Goal: Find specific page/section: Find specific page/section

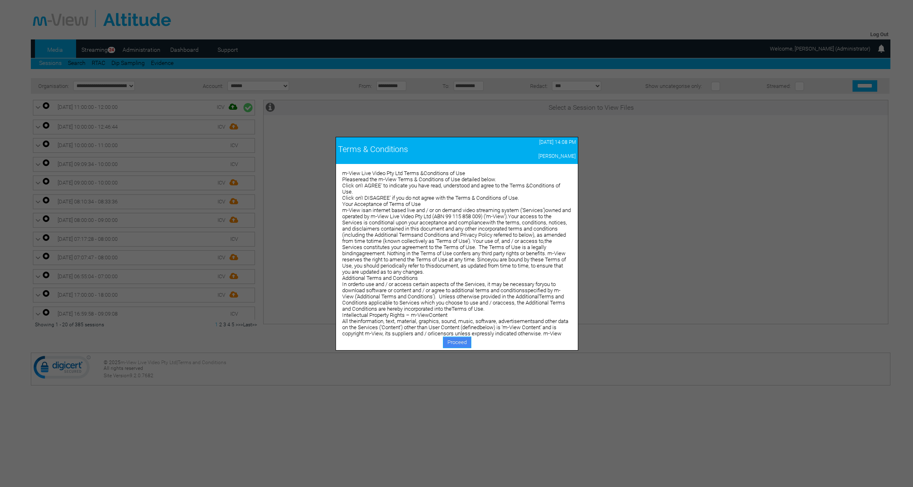
click at [461, 343] on link "Proceed" at bounding box center [457, 343] width 28 height 12
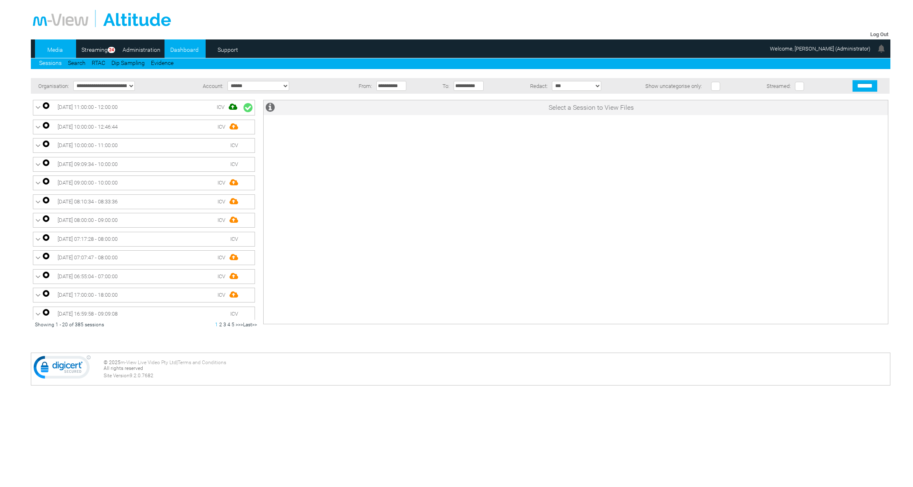
click at [185, 52] on link "Dashboard" at bounding box center [185, 50] width 40 height 12
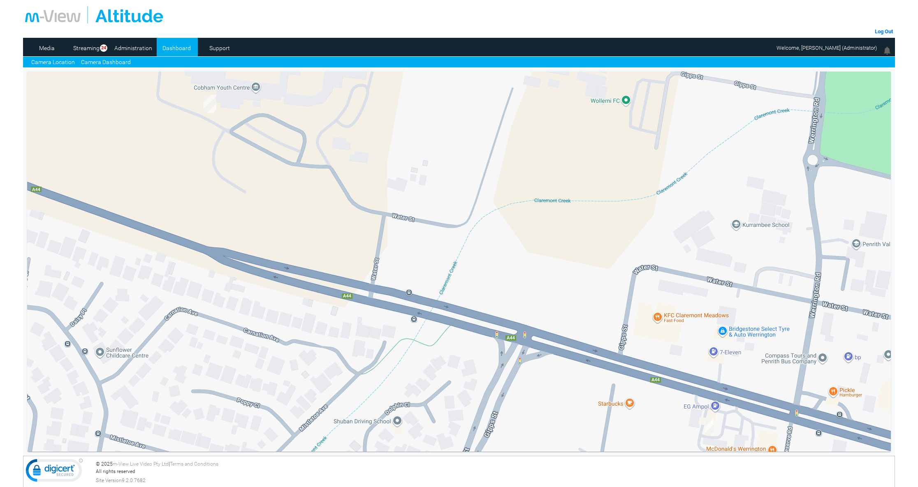
click at [100, 66] on link "Camera Dashboard" at bounding box center [106, 62] width 50 height 9
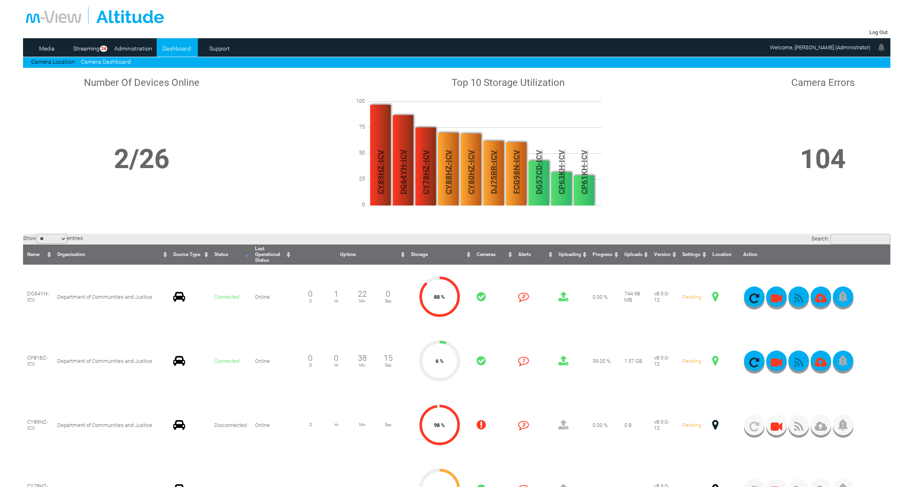
click at [436, 257] on th "Storage" at bounding box center [440, 255] width 66 height 20
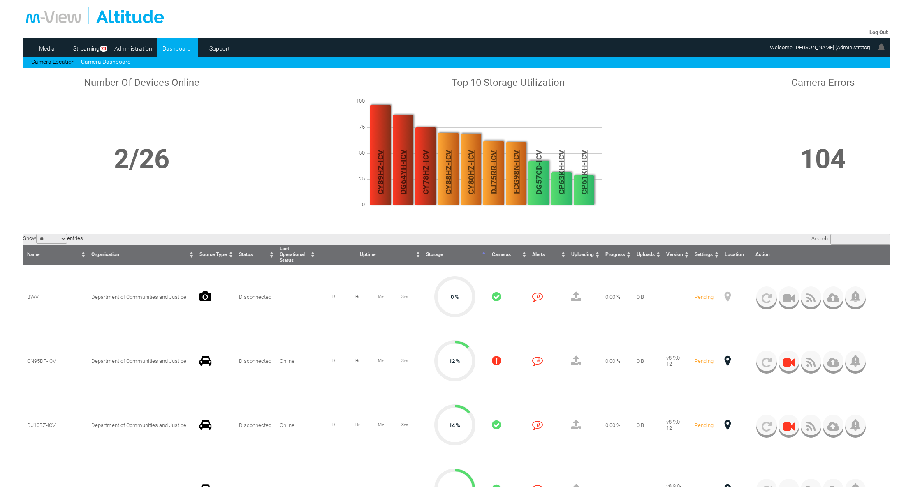
click at [436, 257] on th "Storage" at bounding box center [455, 255] width 66 height 20
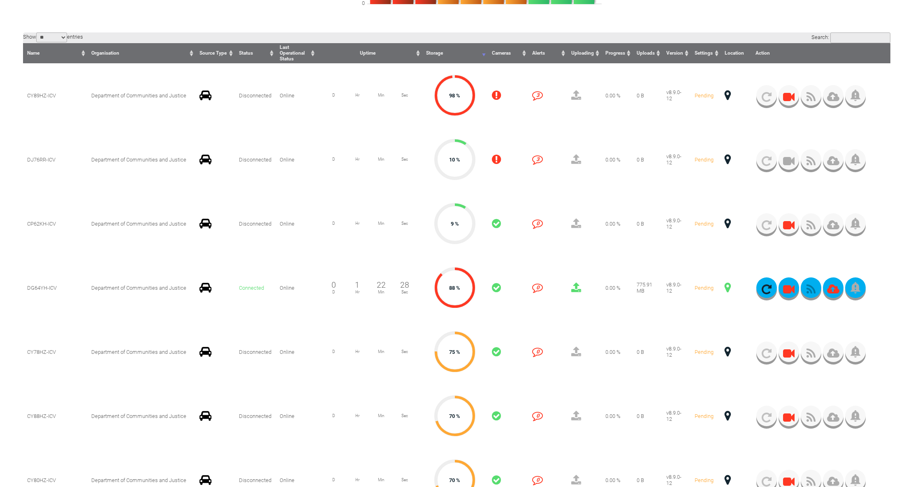
scroll to position [203, 0]
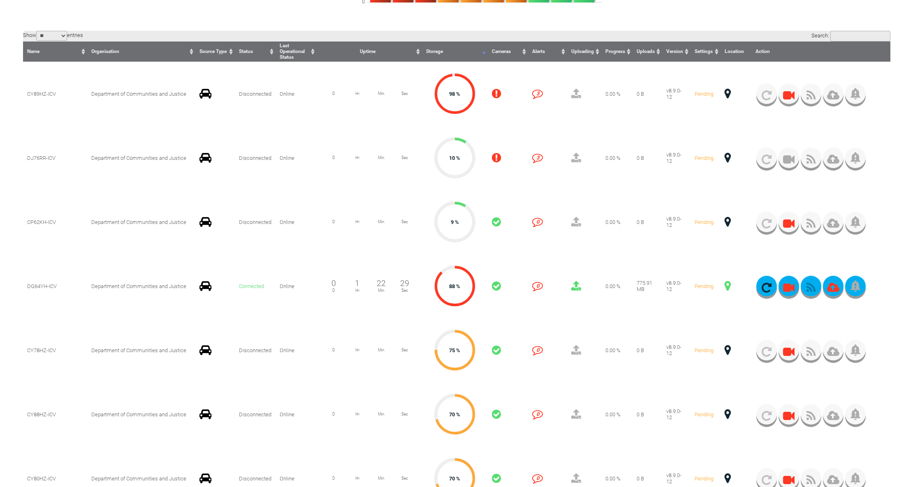
drag, startPoint x: 917, startPoint y: 78, endPoint x: 911, endPoint y: 137, distance: 58.7
click at [911, 137] on html "m-View Web Portal Log Out Media Streaming 24 Administration Dashboard Support C…" at bounding box center [456, 40] width 913 height 487
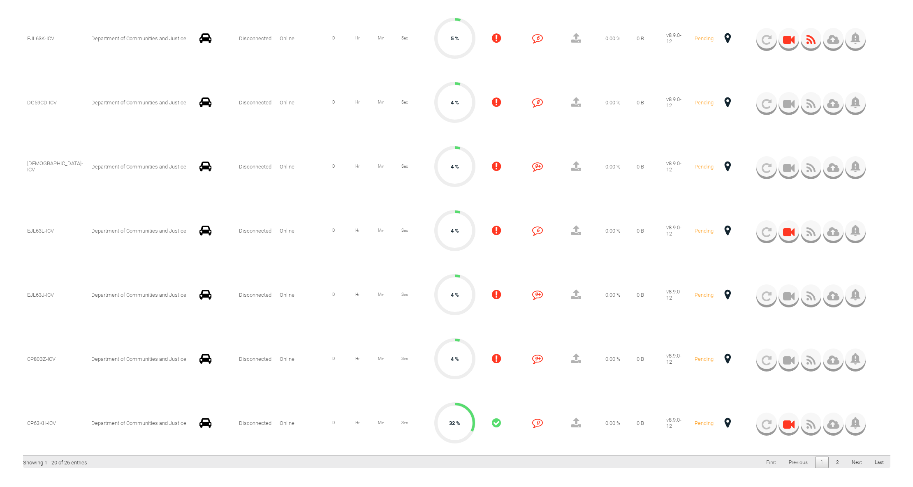
scroll to position [1150, 0]
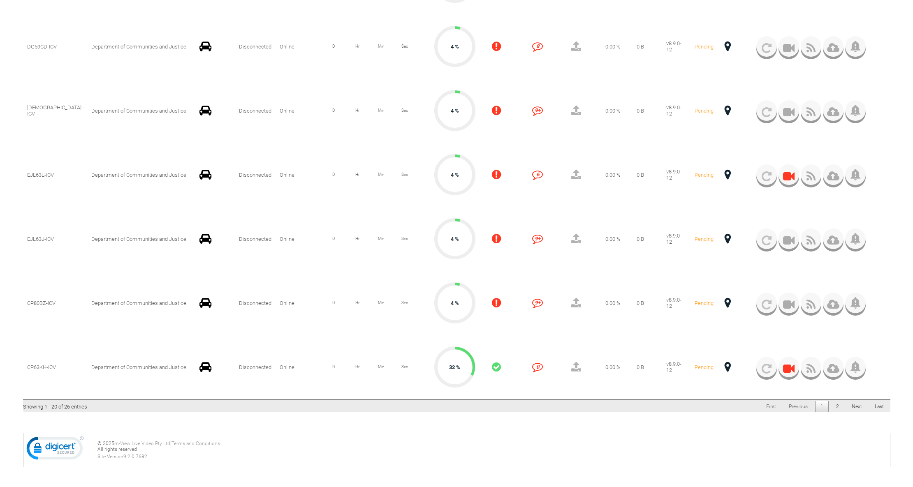
drag, startPoint x: 917, startPoint y: 119, endPoint x: 913, endPoint y: 396, distance: 277.2
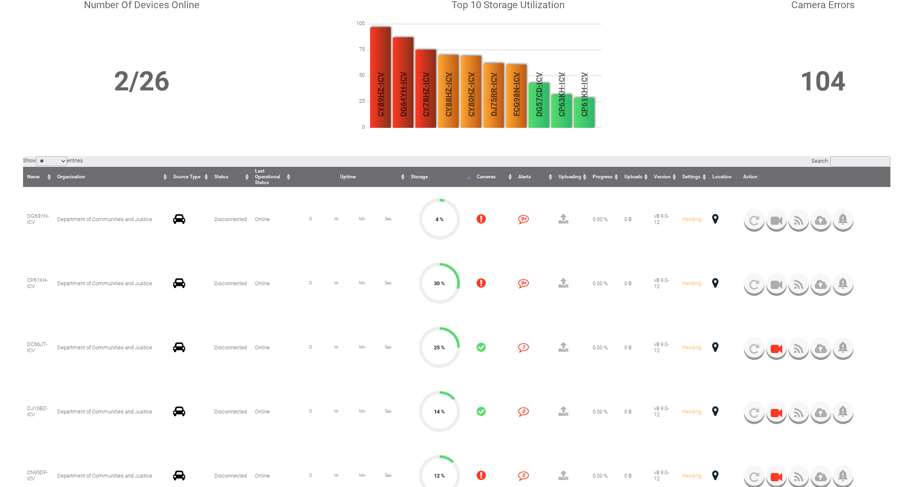
scroll to position [68, 0]
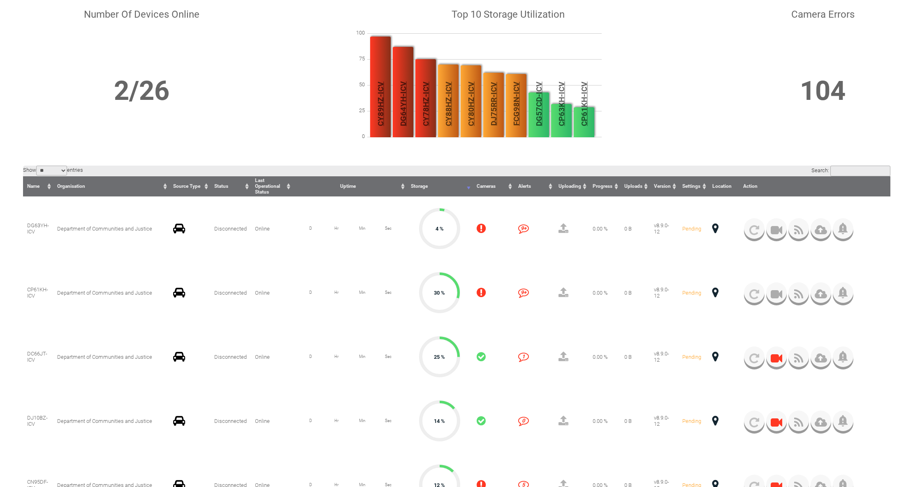
click at [854, 171] on input "Search:" at bounding box center [860, 171] width 60 height 11
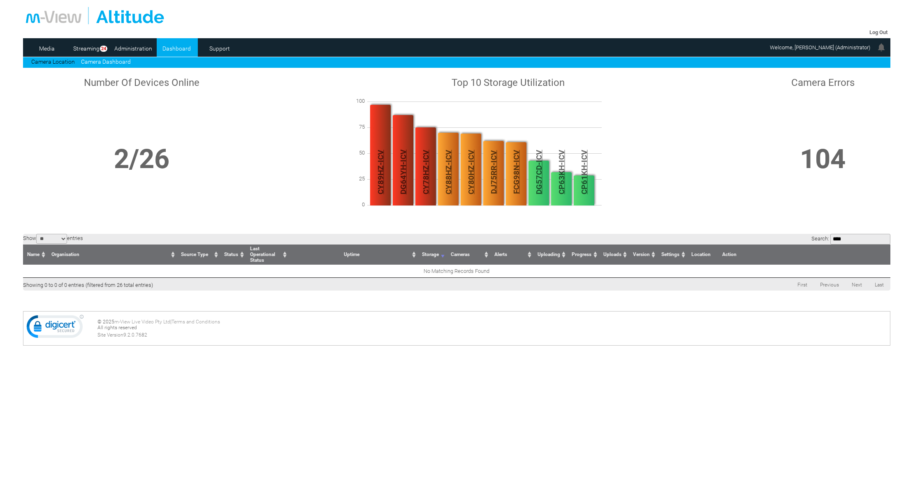
scroll to position [0, 0]
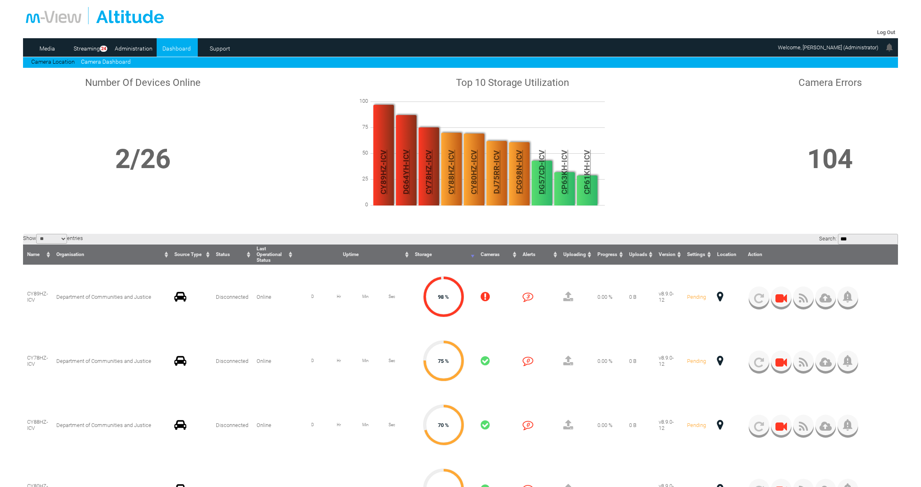
type input "****"
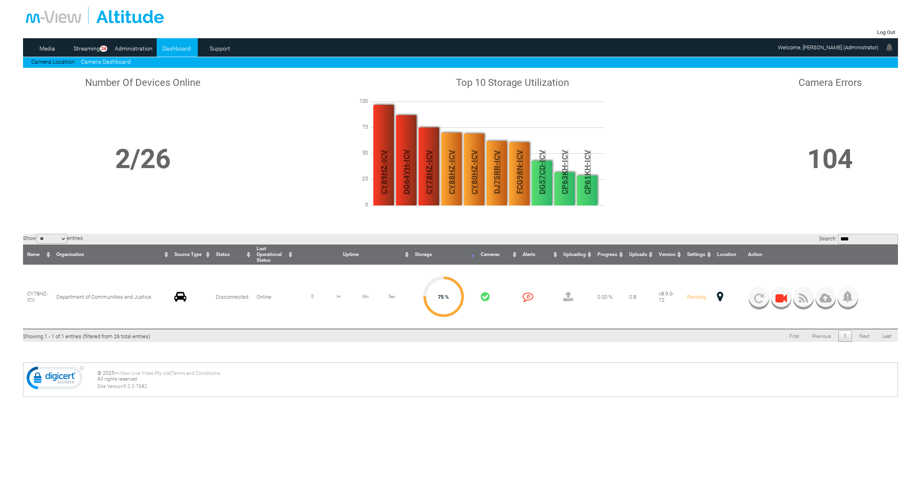
click at [892, 237] on input "****" at bounding box center [868, 239] width 60 height 11
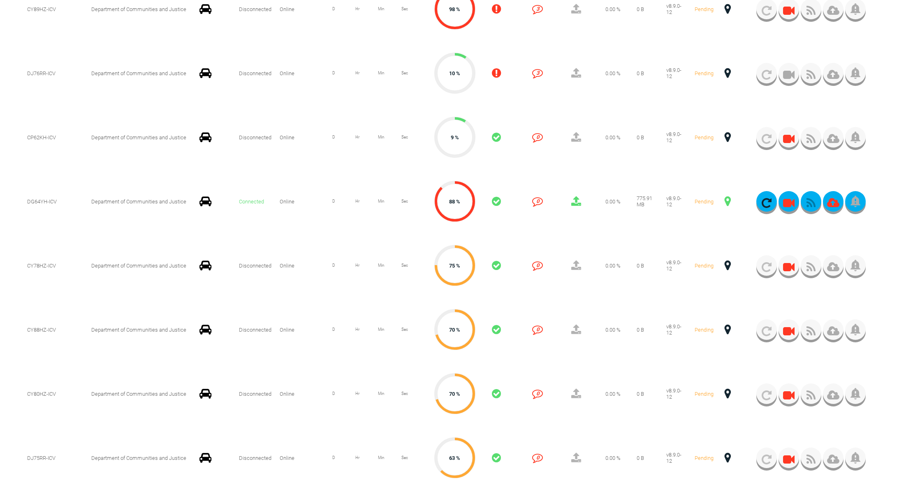
scroll to position [142, 0]
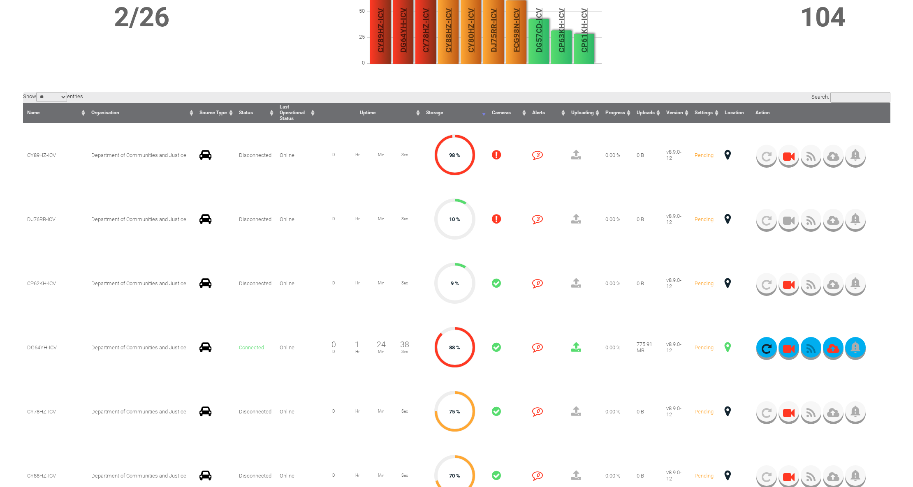
drag, startPoint x: 915, startPoint y: 122, endPoint x: 920, endPoint y: 162, distance: 40.7
click at [913, 162] on html "m-View Web Portal Log Out Media Streaming 24 Administration Dashboard Support C…" at bounding box center [456, 101] width 913 height 487
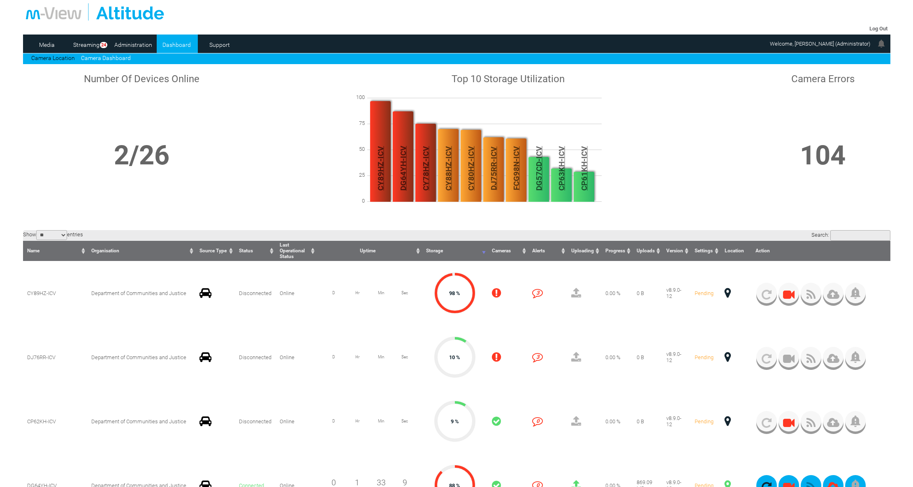
scroll to position [0, 0]
